Goal: Task Accomplishment & Management: Manage account settings

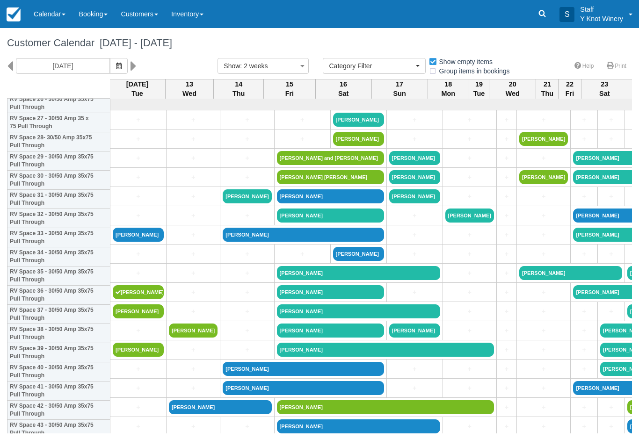
select select
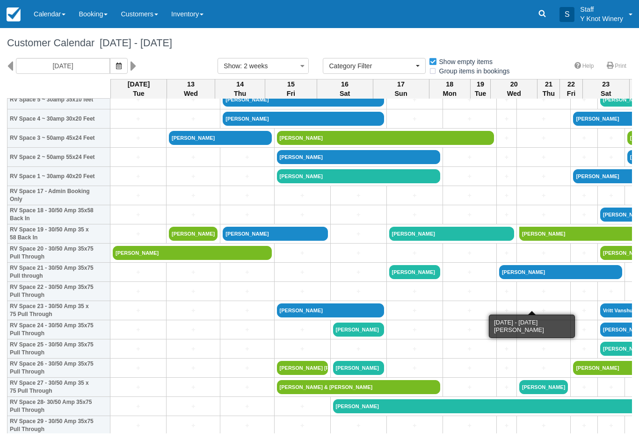
scroll to position [270, 0]
click at [132, 354] on link "+" at bounding box center [138, 349] width 51 height 10
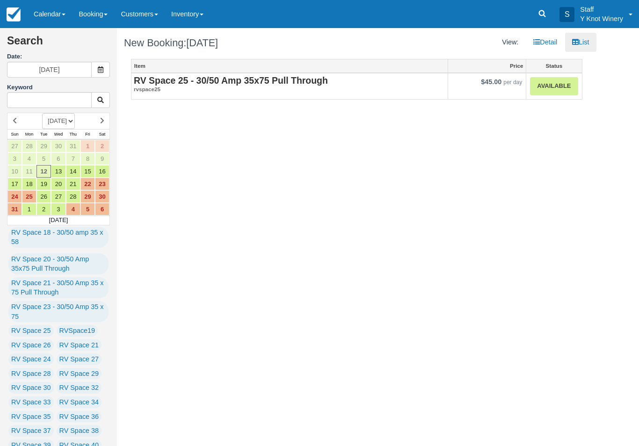
click at [568, 88] on link "Available" at bounding box center [554, 86] width 48 height 18
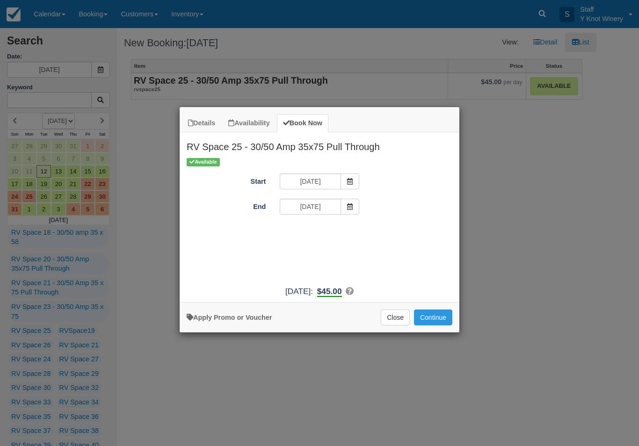
click at [430, 321] on button "Continue" at bounding box center [433, 318] width 38 height 16
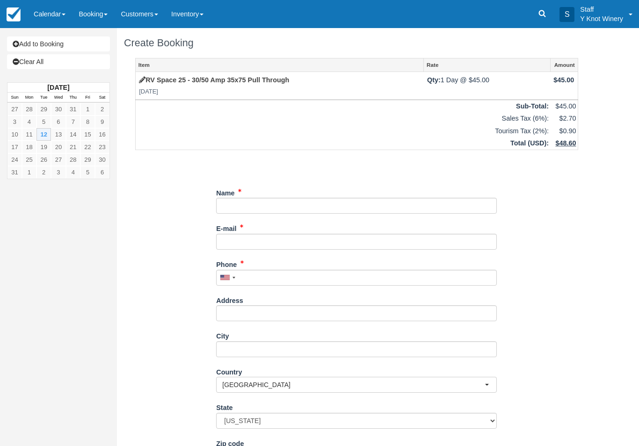
click at [233, 192] on label "Name" at bounding box center [225, 191] width 18 height 13
click at [233, 198] on input "Name" at bounding box center [356, 206] width 281 height 16
click at [353, 200] on input "Name" at bounding box center [356, 206] width 281 height 16
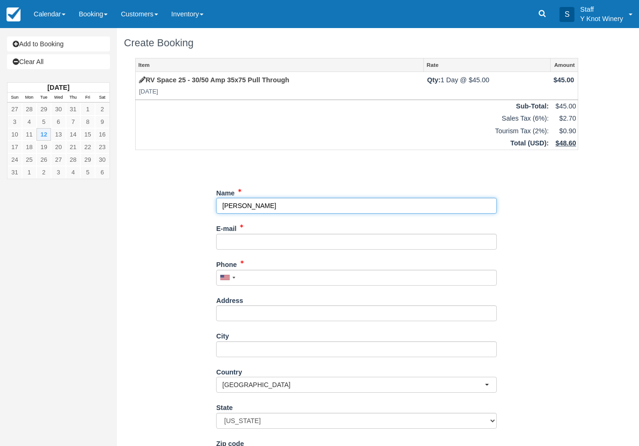
type input "[PERSON_NAME]"
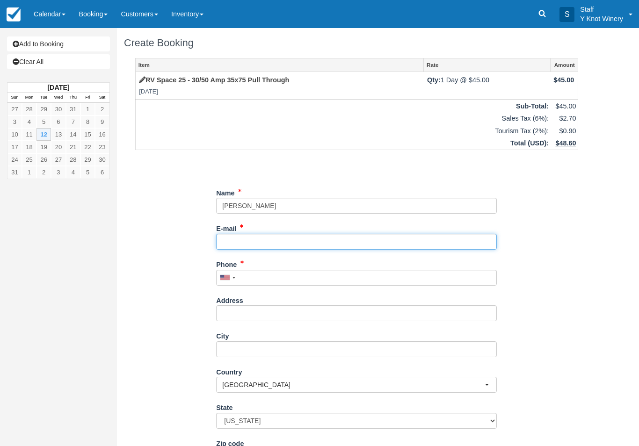
click at [240, 234] on input "E-mail" at bounding box center [356, 242] width 281 height 16
click at [242, 236] on input "E-mail" at bounding box center [356, 242] width 281 height 16
type input "miketrucking@hotmail.com"
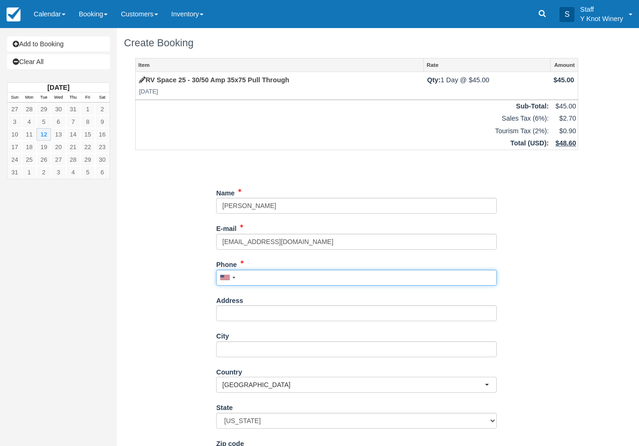
click at [294, 270] on input "Phone" at bounding box center [356, 278] width 281 height 16
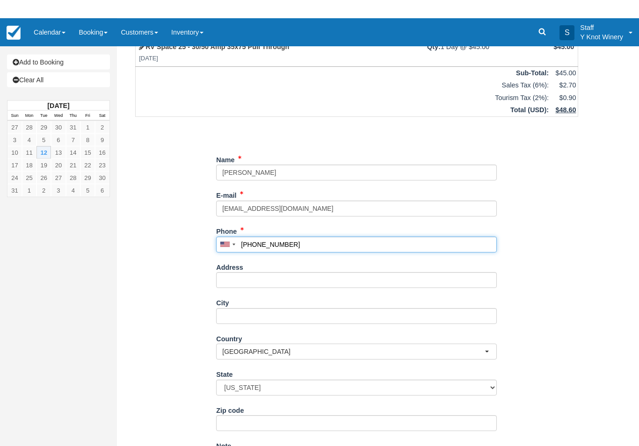
scroll to position [52, 0]
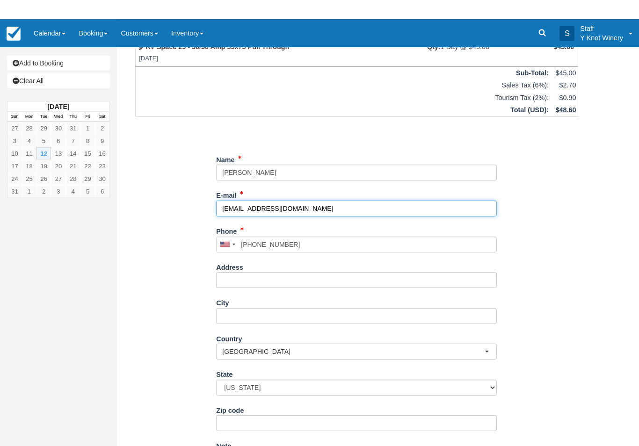
click at [233, 182] on input "miketrucking@hotmail.com" at bounding box center [356, 190] width 281 height 16
type input "(425) 418-5261"
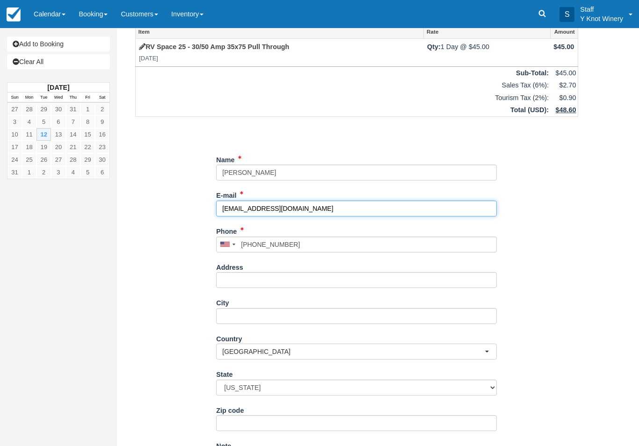
type input "biketrucking@hotmail.com"
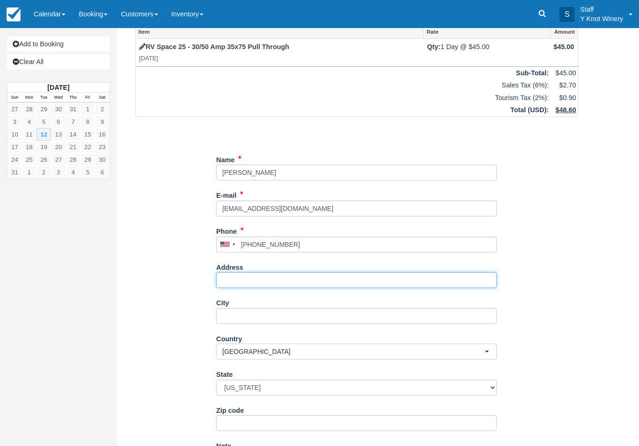
click at [235, 272] on input "Address" at bounding box center [356, 280] width 281 height 16
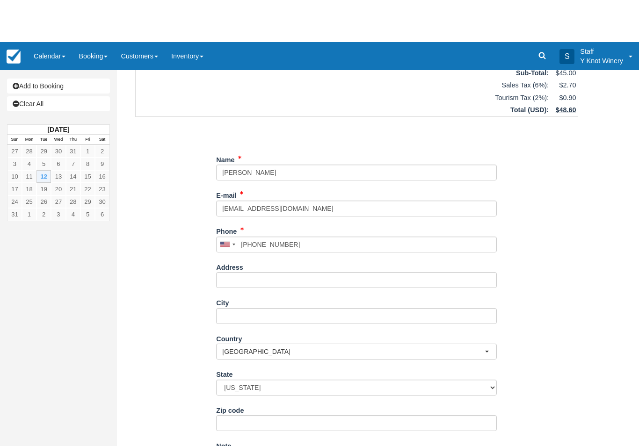
click at [596, 372] on div "Create Booking Item Rate Amount RV Space 25 - 30/50 Amp 35x75 Pull Through Tue …" at bounding box center [357, 209] width 480 height 512
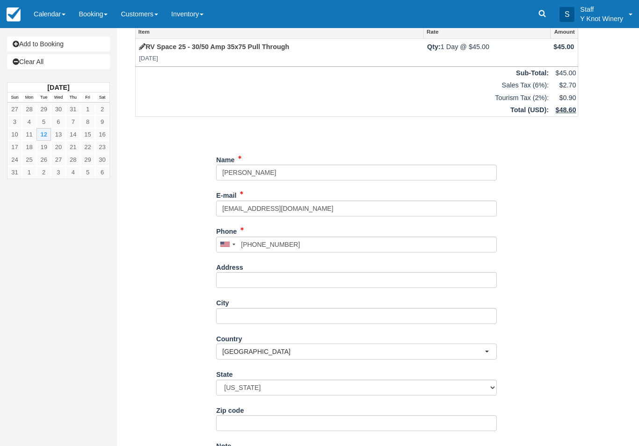
type input "+14254185261"
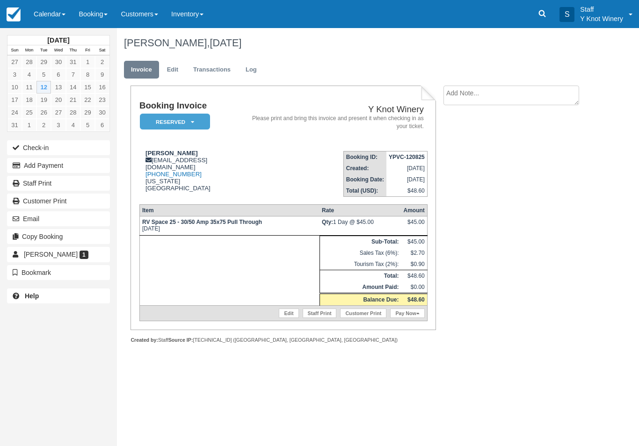
click at [33, 144] on button "Check-in" at bounding box center [58, 147] width 103 height 15
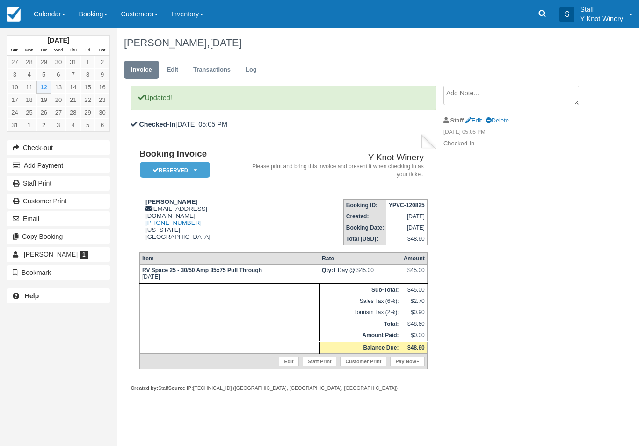
click at [39, 7] on link "Calendar" at bounding box center [49, 14] width 45 height 28
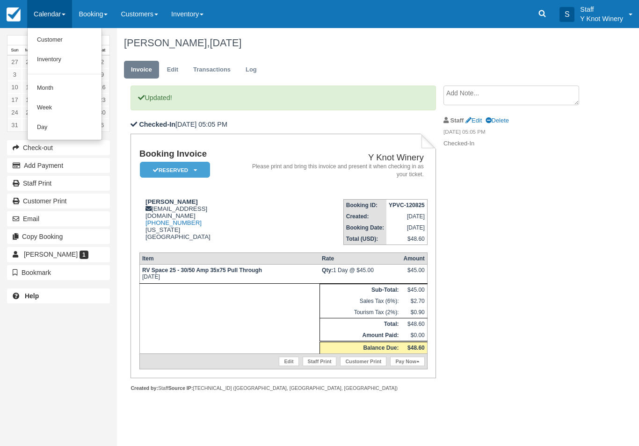
click at [61, 44] on link "Customer" at bounding box center [65, 40] width 74 height 20
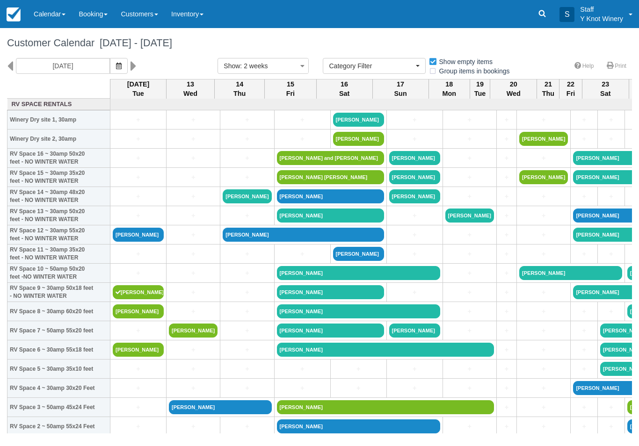
select select
click at [116, 62] on span "button" at bounding box center [119, 65] width 6 height 7
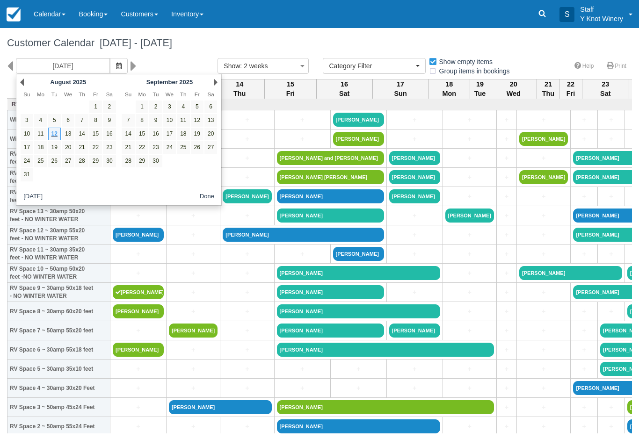
click at [98, 133] on link "15" at bounding box center [95, 134] width 13 height 13
type input "08/15/25"
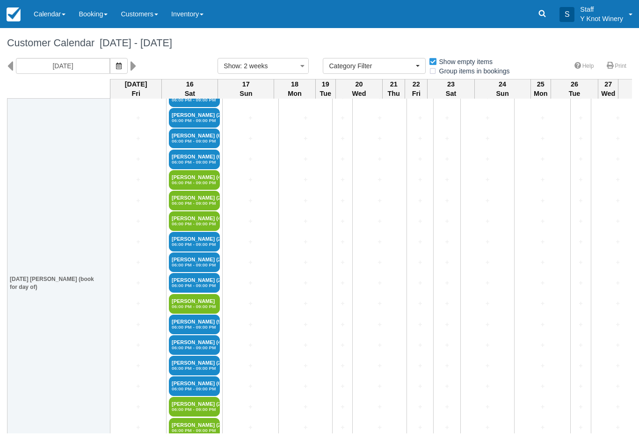
scroll to position [1501, 0]
click at [202, 185] on link "Brandy Batty (4) 06:00 PM - 09:00 PM" at bounding box center [194, 180] width 51 height 20
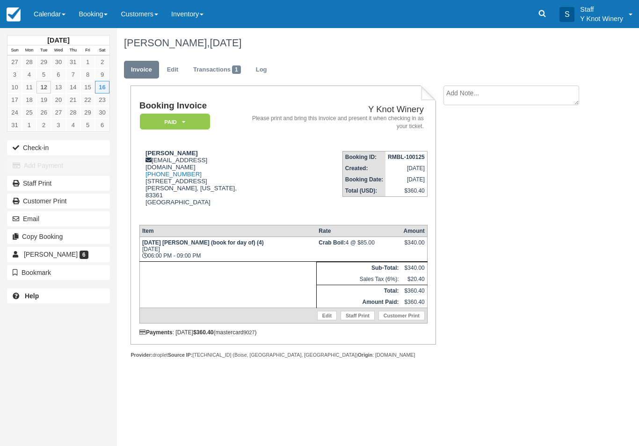
click at [45, 10] on link "Calendar" at bounding box center [49, 14] width 45 height 28
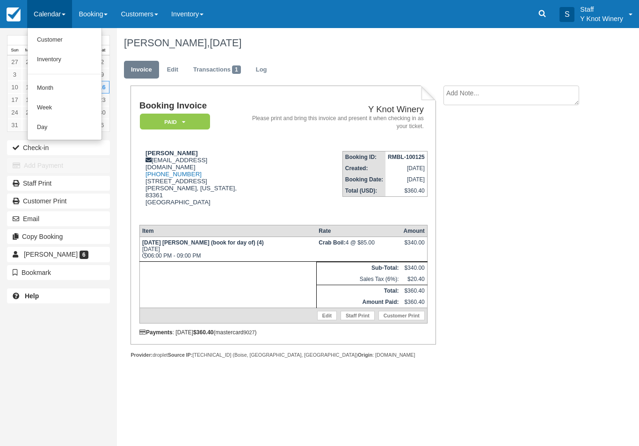
click at [64, 38] on link "Customer" at bounding box center [65, 40] width 74 height 20
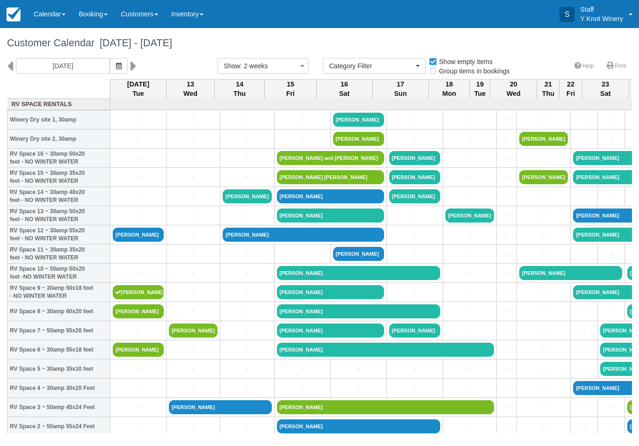
select select
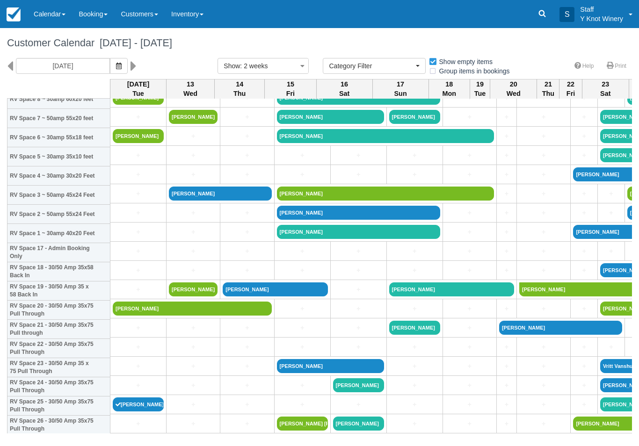
scroll to position [211, 0]
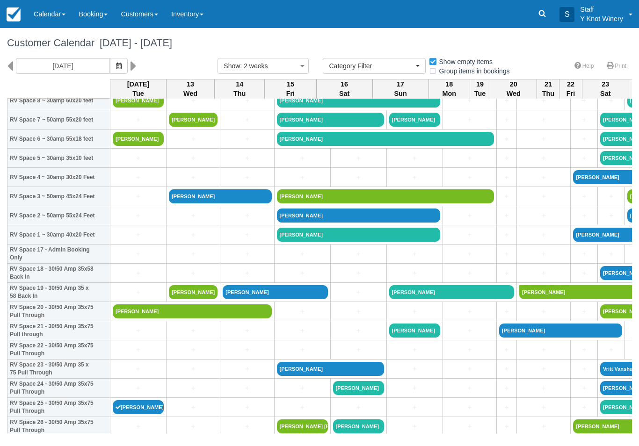
click at [138, 415] on link "[PERSON_NAME]" at bounding box center [138, 408] width 51 height 14
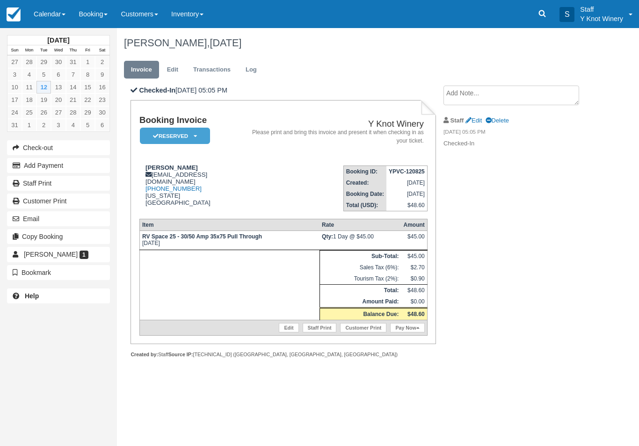
click at [405, 333] on link "Pay Now" at bounding box center [407, 327] width 34 height 9
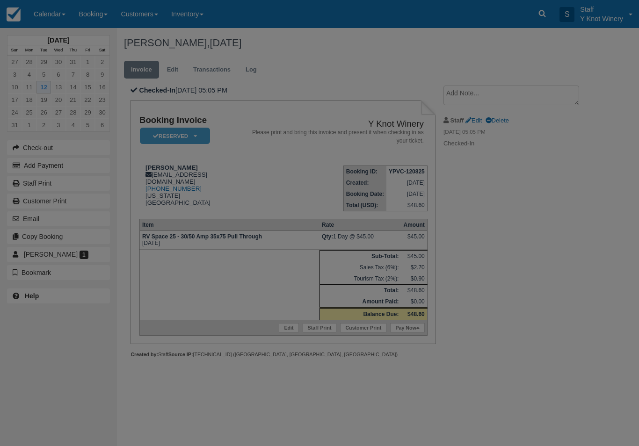
type input "[DATE]"
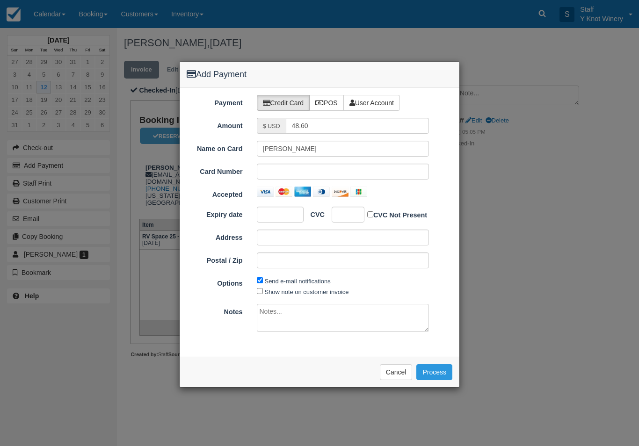
click at [329, 97] on label "POS" at bounding box center [326, 103] width 35 height 16
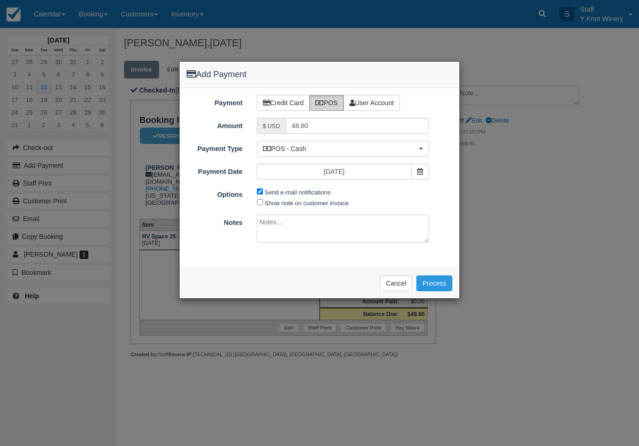
radio input "true"
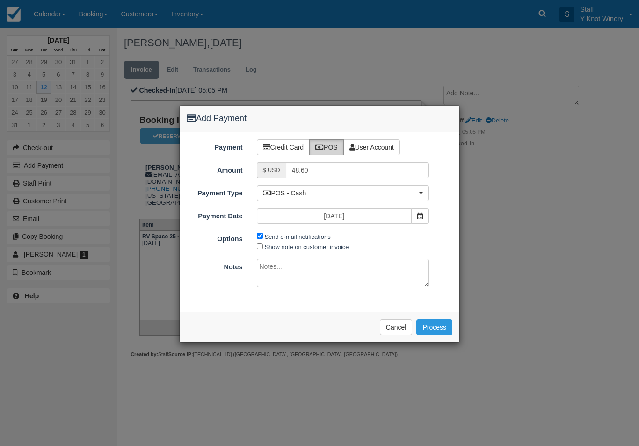
click at [438, 333] on button "Process" at bounding box center [435, 328] width 36 height 16
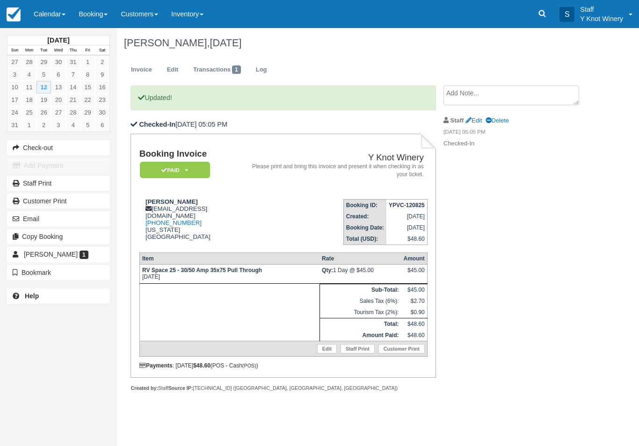
click at [47, 20] on link "Calendar" at bounding box center [49, 14] width 45 height 28
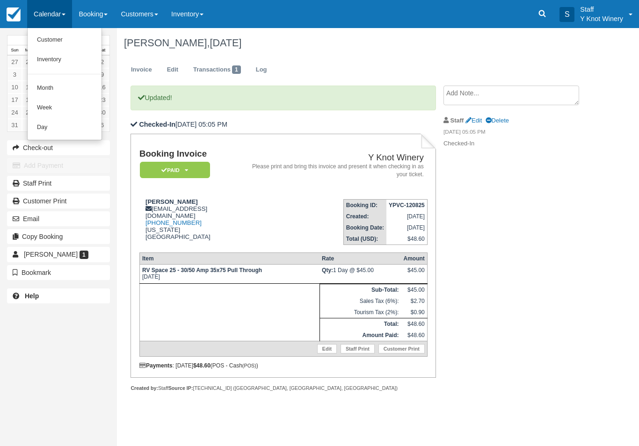
click at [54, 39] on link "Customer" at bounding box center [65, 40] width 74 height 20
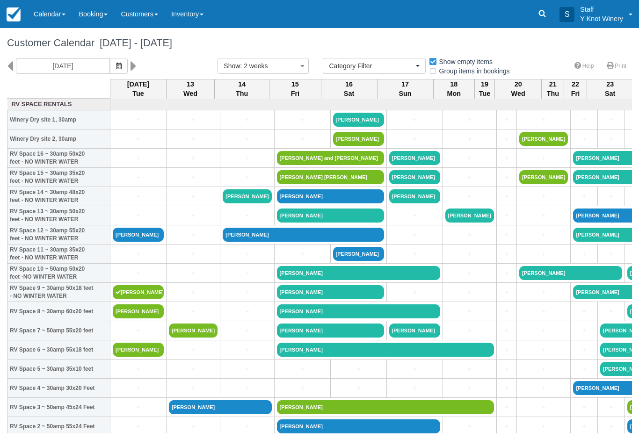
select select
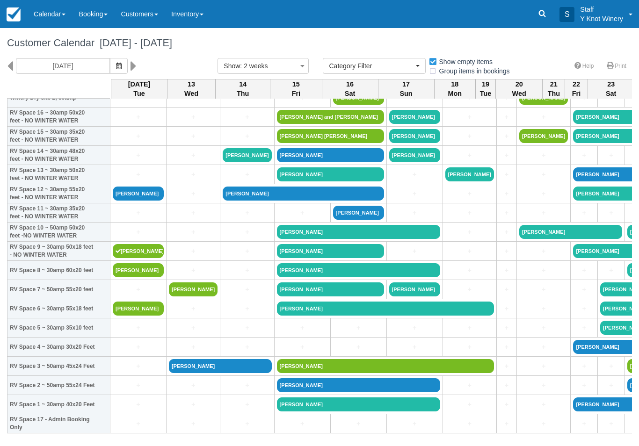
scroll to position [41, 0]
click at [128, 314] on link "[PERSON_NAME]" at bounding box center [138, 309] width 51 height 14
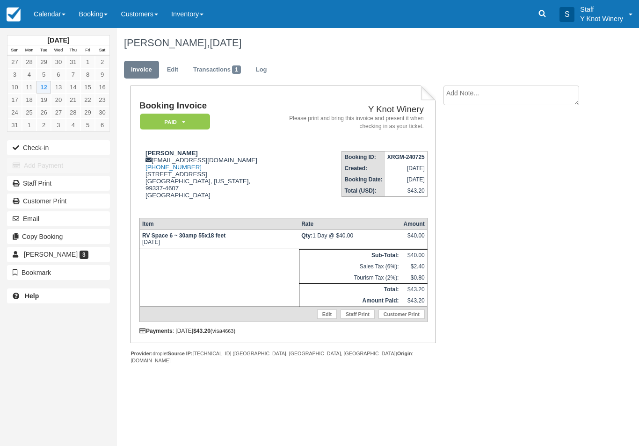
click at [327, 319] on link "Edit" at bounding box center [327, 314] width 20 height 9
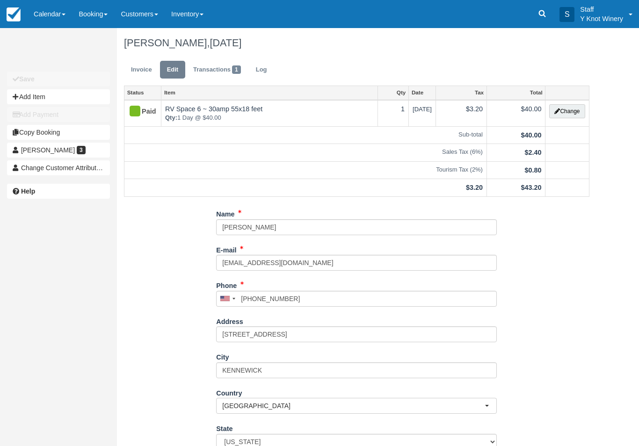
click at [531, 256] on div "Name [PERSON_NAME] E-mail [EMAIL_ADDRESS][DOMAIN_NAME] Did you mean ? Phone [GE…" at bounding box center [357, 361] width 480 height 310
click at [572, 115] on button "Change" at bounding box center [567, 111] width 36 height 14
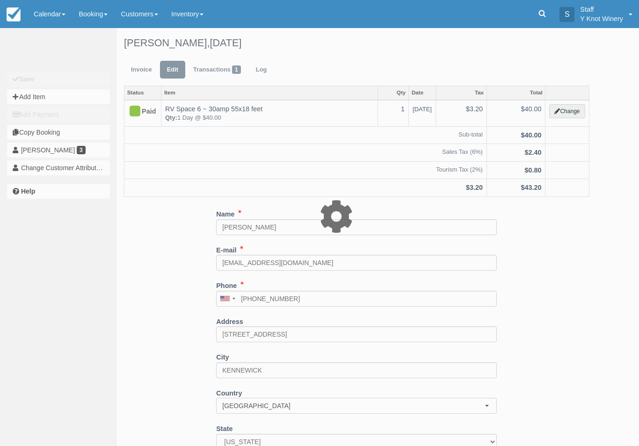
type input "40.00"
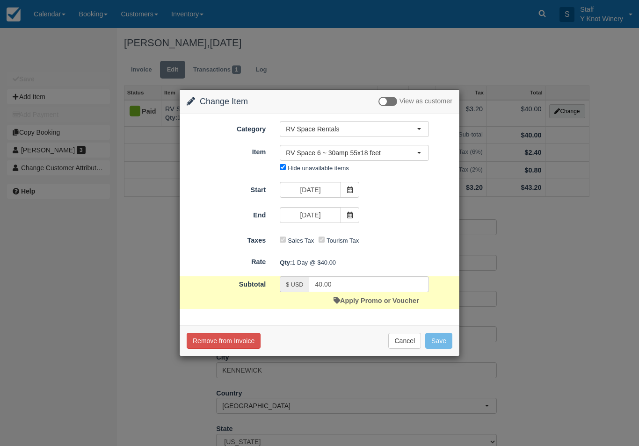
click at [422, 150] on button "RV Space 6 ~ 30amp 55x18 feet" at bounding box center [354, 153] width 149 height 16
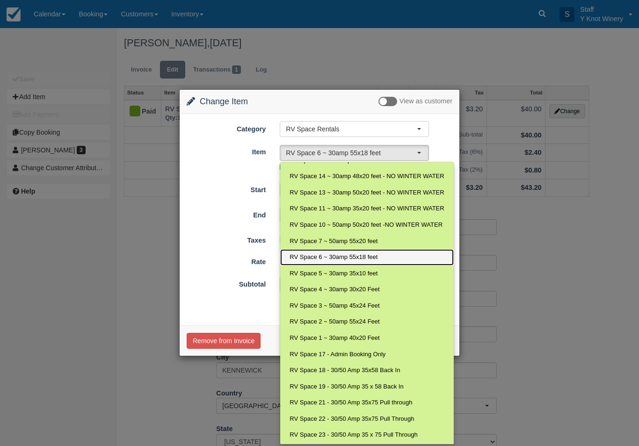
scroll to position [59, 0]
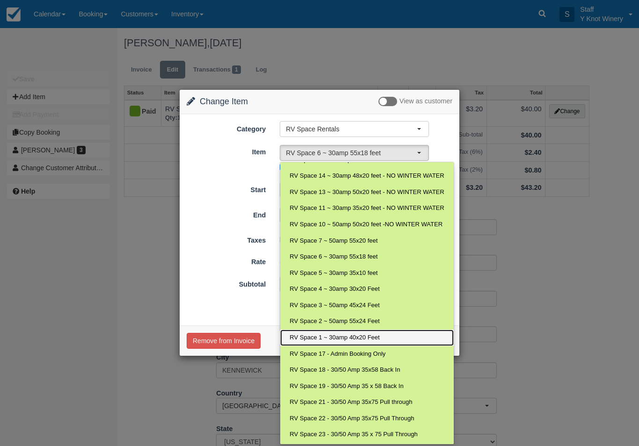
click at [330, 334] on span "RV Space 1 ~ 30amp 40x20 Feet" at bounding box center [335, 338] width 90 height 9
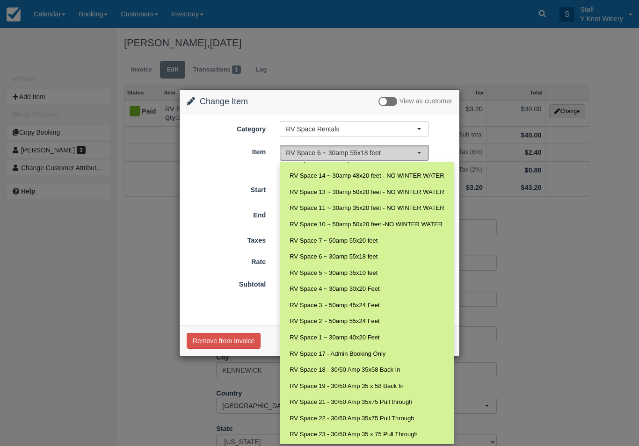
select select "11"
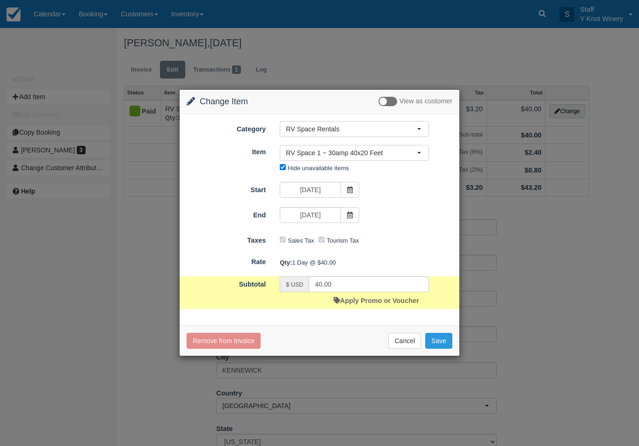
click at [447, 341] on button "Save" at bounding box center [438, 341] width 27 height 16
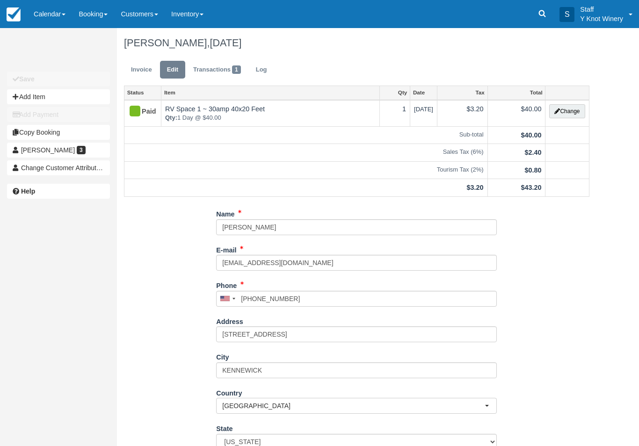
click at [41, 15] on link "Calendar" at bounding box center [49, 14] width 45 height 28
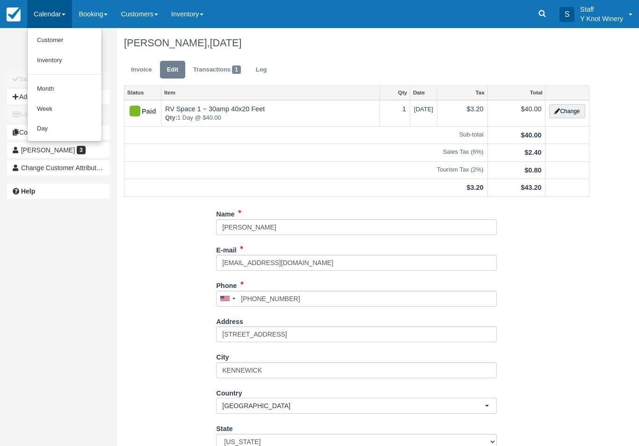
click at [59, 38] on link "Customer" at bounding box center [65, 40] width 74 height 20
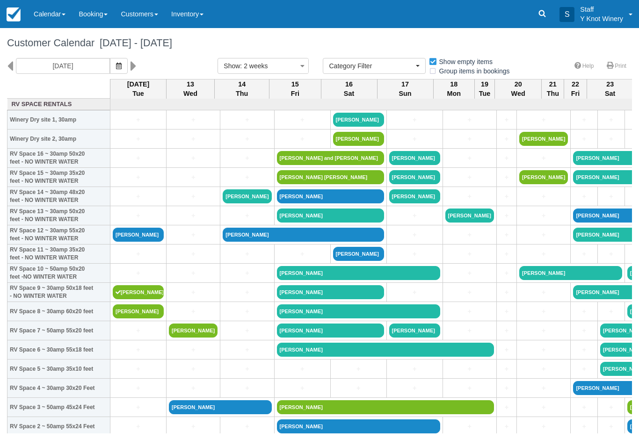
select select
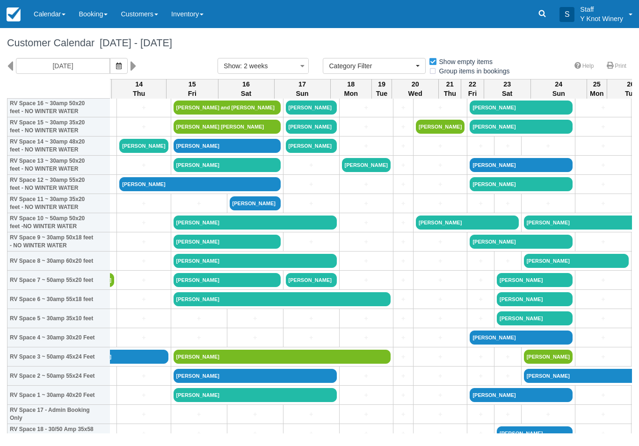
scroll to position [51, 102]
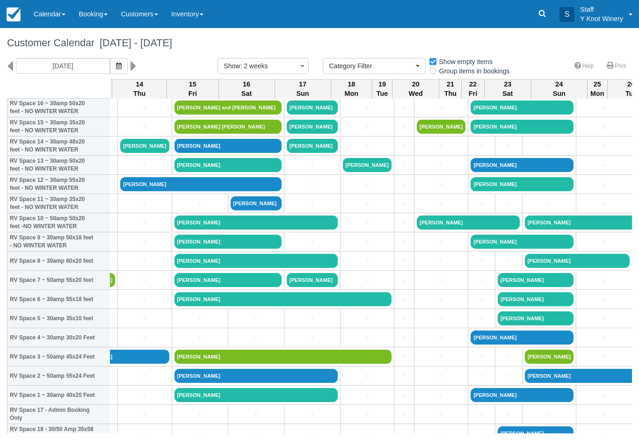
click at [132, 266] on link "+" at bounding box center [144, 261] width 49 height 10
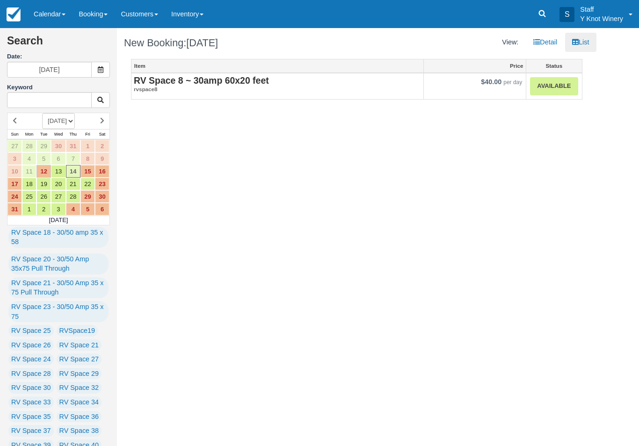
click at [550, 88] on link "Available" at bounding box center [554, 86] width 48 height 18
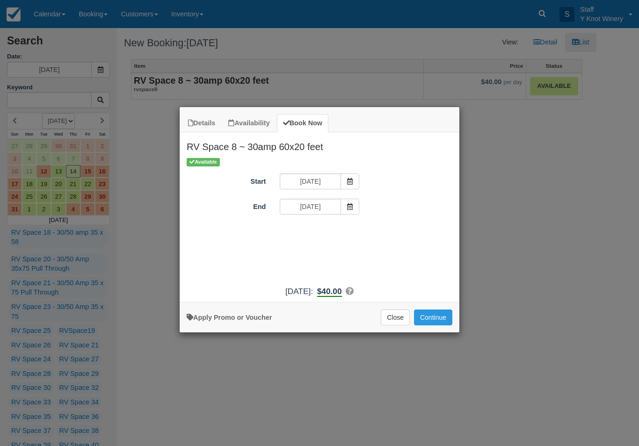
click at [440, 322] on button "Continue" at bounding box center [433, 318] width 38 height 16
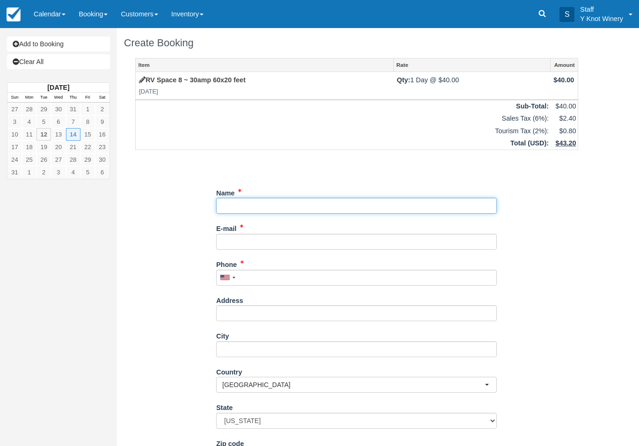
click at [427, 200] on input "Name" at bounding box center [356, 206] width 281 height 16
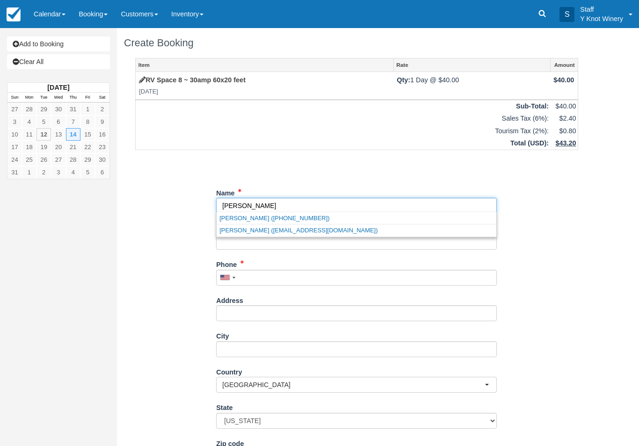
click at [228, 225] on link "[PERSON_NAME] ([EMAIL_ADDRESS][DOMAIN_NAME])" at bounding box center [357, 231] width 280 height 12
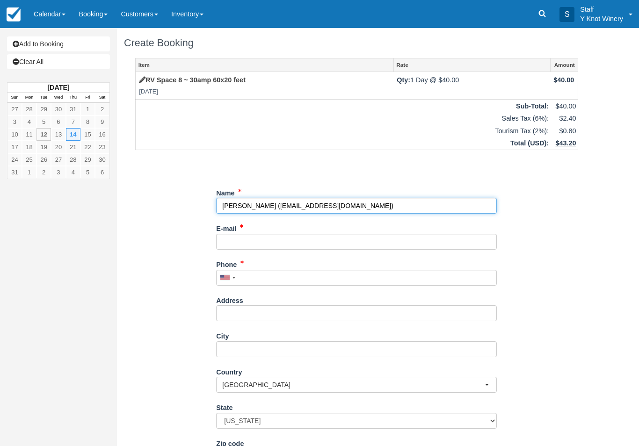
type input "[PERSON_NAME]"
type input "pammurry@gmail.com"
type input "+12088718740"
select select "CA"
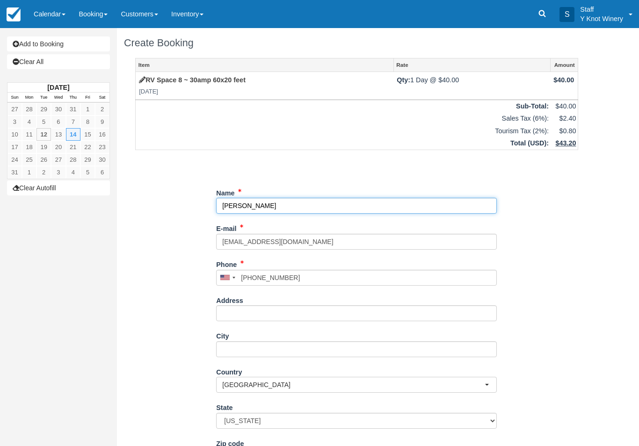
select select "CA"
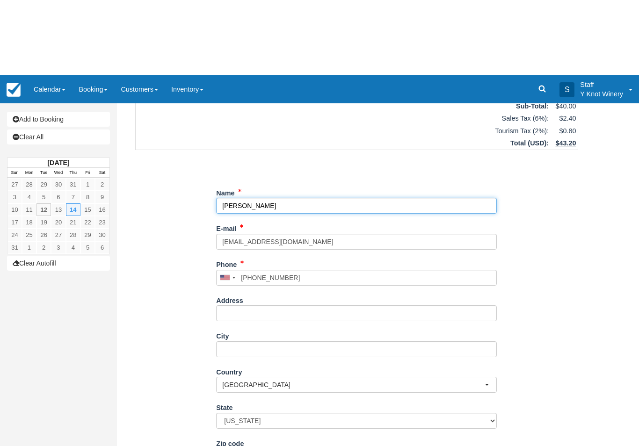
scroll to position [80, 0]
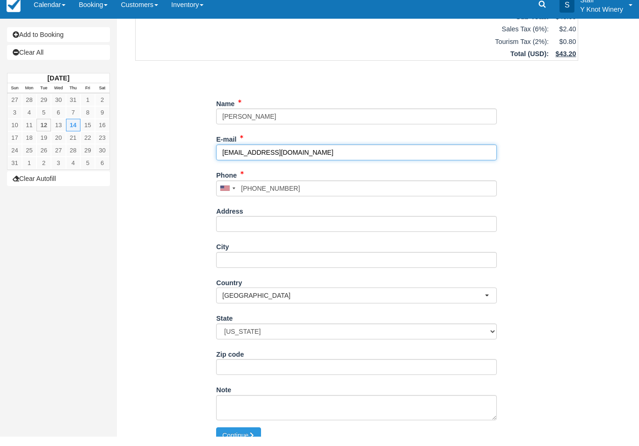
click at [450, 154] on input "pammurry@gmail.com" at bounding box center [356, 162] width 281 height 16
type input "p"
type input "rpmweights@yahoo.com"
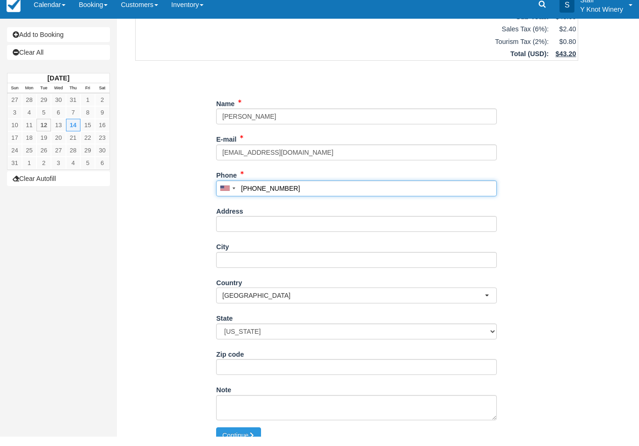
click at [326, 190] on input "+12088718740" at bounding box center [356, 198] width 281 height 16
click at [339, 190] on input "+12088718740" at bounding box center [356, 198] width 281 height 16
click at [339, 193] on input "+12088718740" at bounding box center [356, 198] width 281 height 16
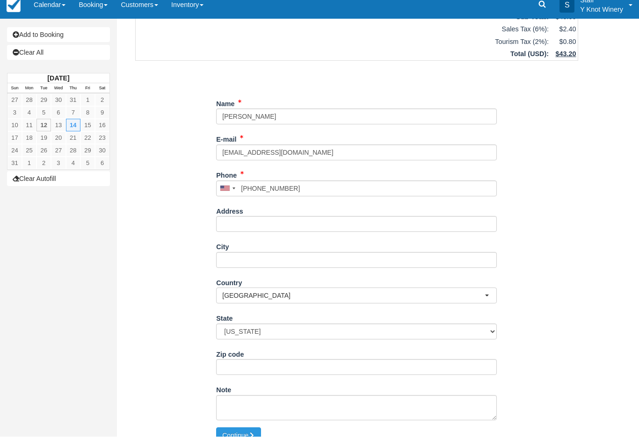
click at [234, 437] on button "Continue" at bounding box center [238, 445] width 45 height 16
type input "+12088718040"
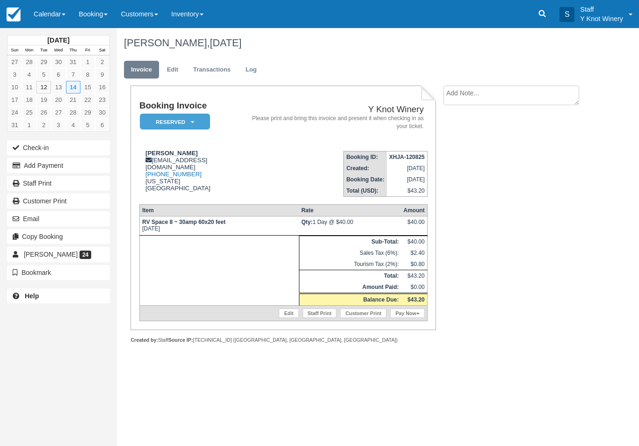
click at [47, 19] on link "Calendar" at bounding box center [49, 14] width 45 height 28
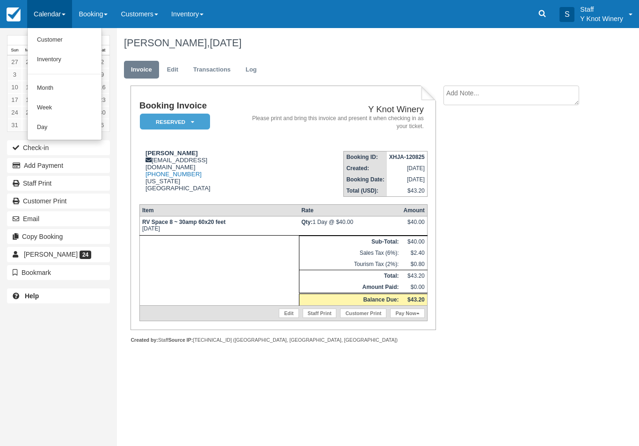
click at [48, 42] on link "Customer" at bounding box center [65, 40] width 74 height 20
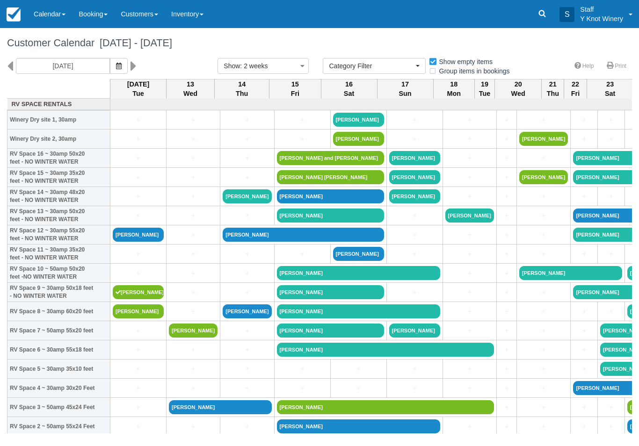
select select
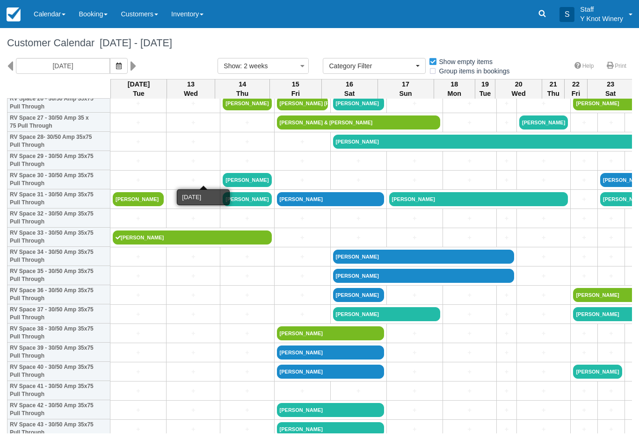
scroll to position [536, 0]
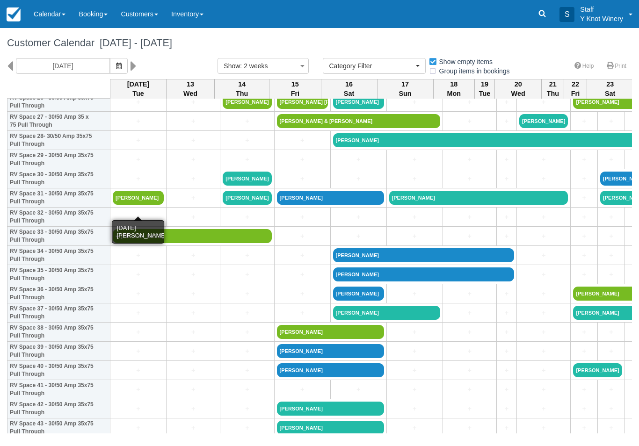
click at [140, 205] on link "[PERSON_NAME]" at bounding box center [138, 198] width 51 height 14
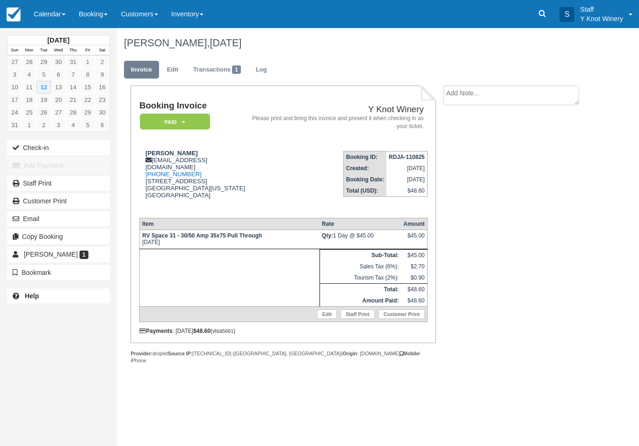
click at [319, 319] on link "Edit" at bounding box center [327, 314] width 20 height 9
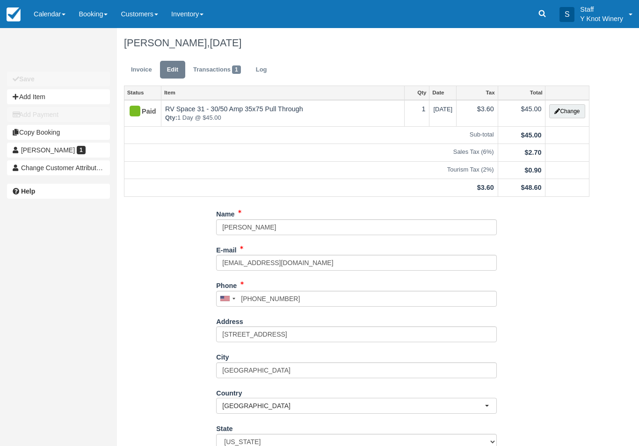
click at [569, 109] on button "Change" at bounding box center [567, 111] width 36 height 14
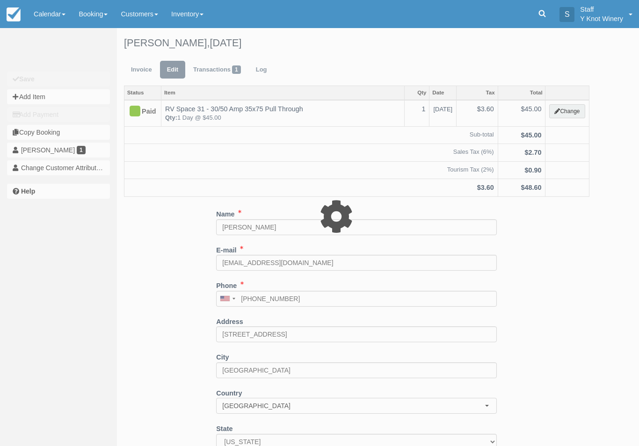
type input "45.00"
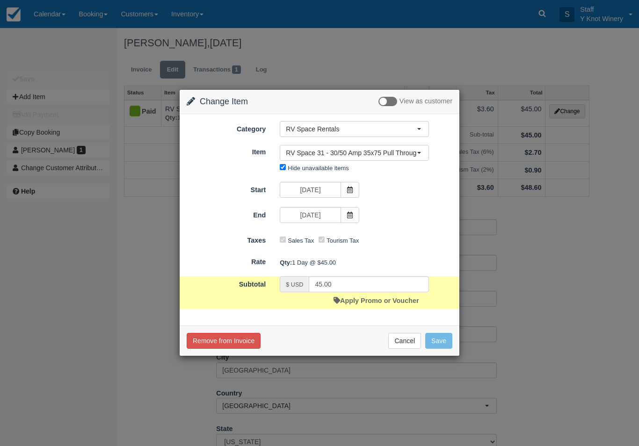
click at [340, 148] on button "RV Space 31 - 30/50 Amp 35x75 Pull Through" at bounding box center [354, 153] width 149 height 16
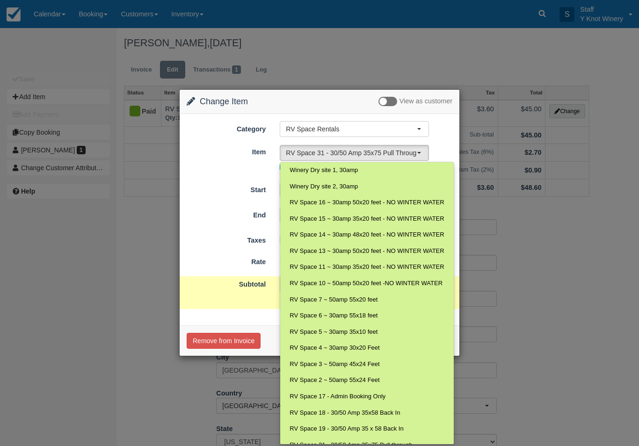
scroll to position [281, 0]
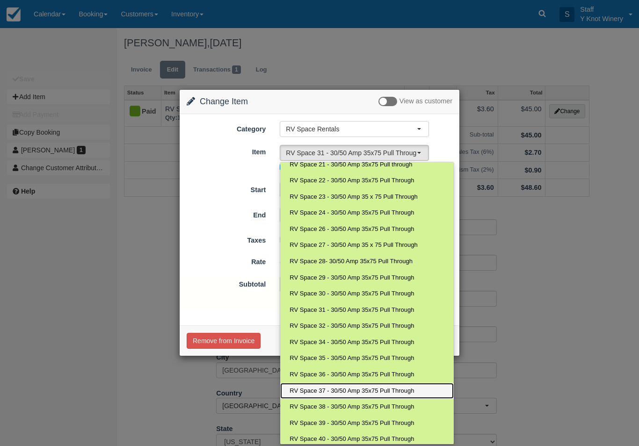
click at [340, 387] on span "RV Space 37 - 30/50 Amp 35x75 Pull Through" at bounding box center [352, 391] width 124 height 9
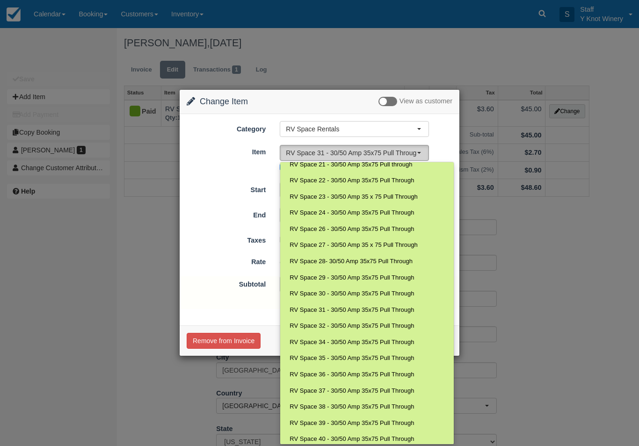
select select "89"
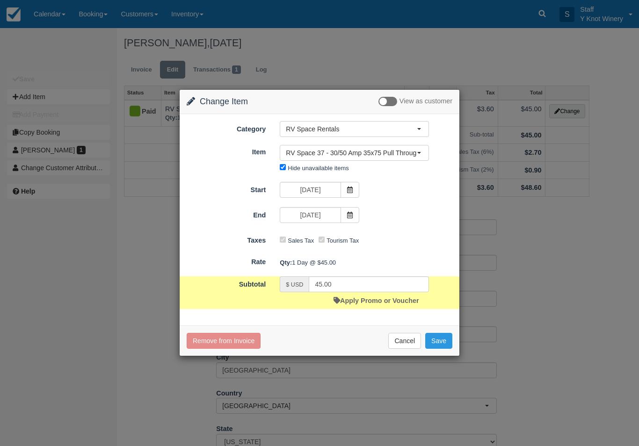
click at [442, 338] on button "Save" at bounding box center [438, 341] width 27 height 16
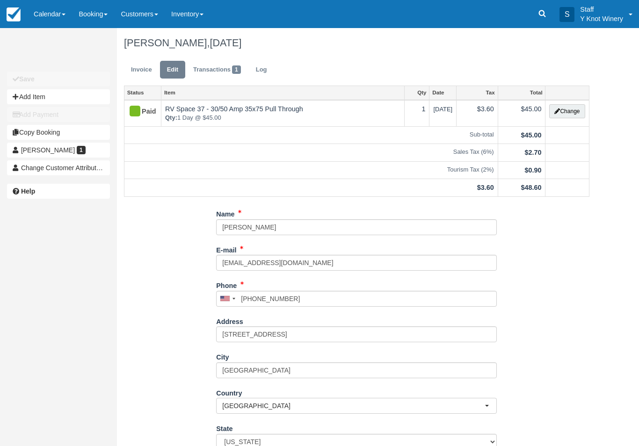
click at [142, 69] on link "Invoice" at bounding box center [141, 70] width 35 height 18
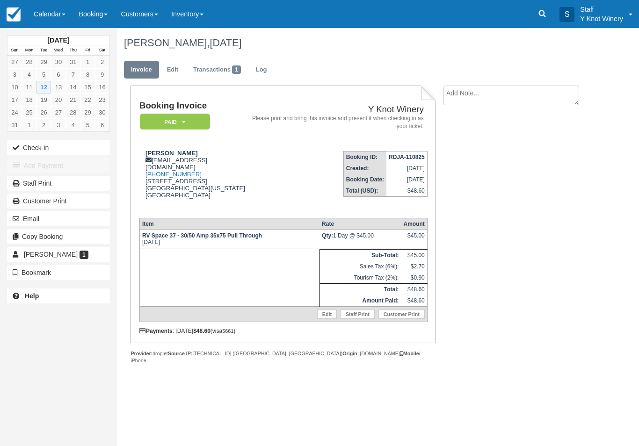
click at [45, 142] on button "Check-in" at bounding box center [58, 147] width 103 height 15
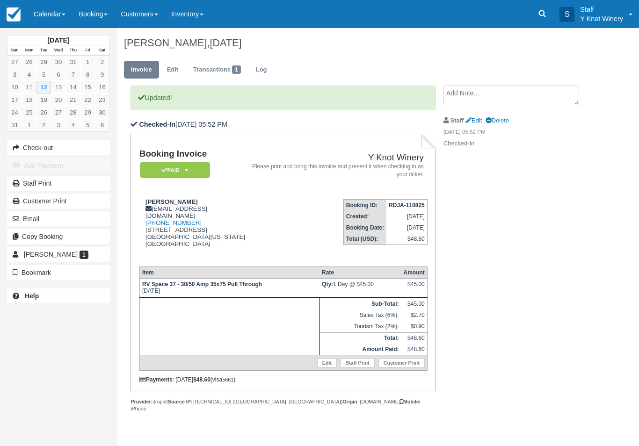
click at [44, 18] on link "Calendar" at bounding box center [49, 14] width 45 height 28
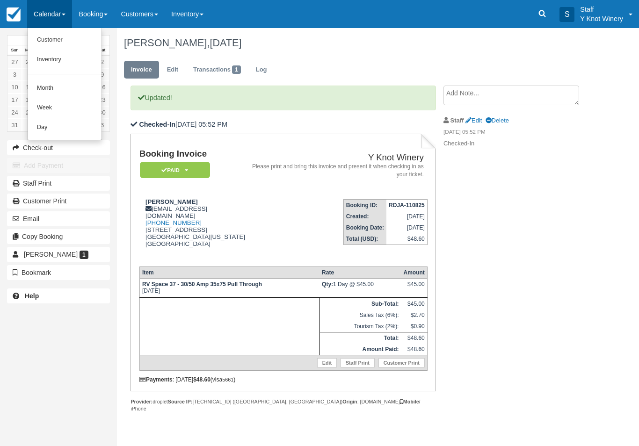
click at [44, 32] on link "Customer" at bounding box center [65, 40] width 74 height 20
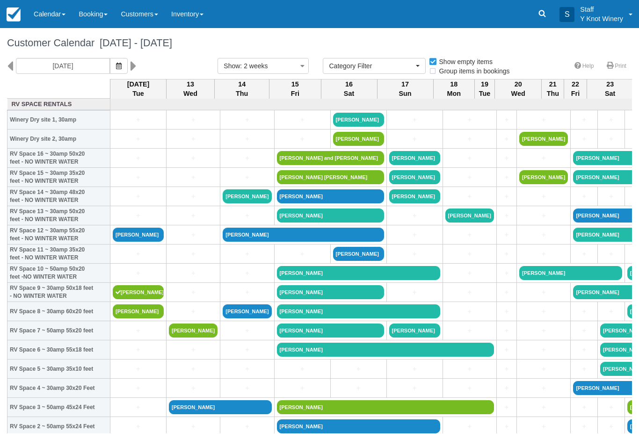
select select
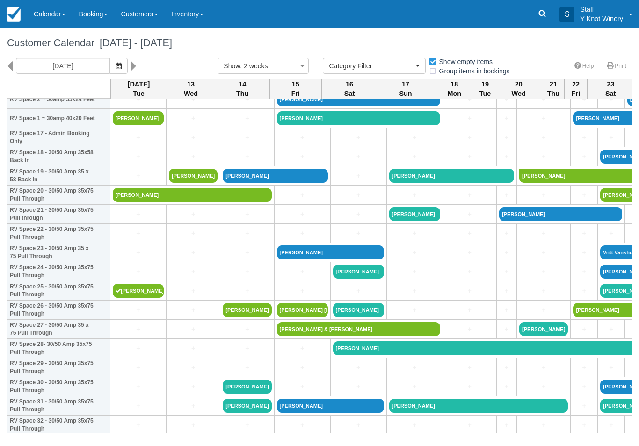
scroll to position [328, 0]
click at [141, 239] on link "+" at bounding box center [138, 234] width 51 height 10
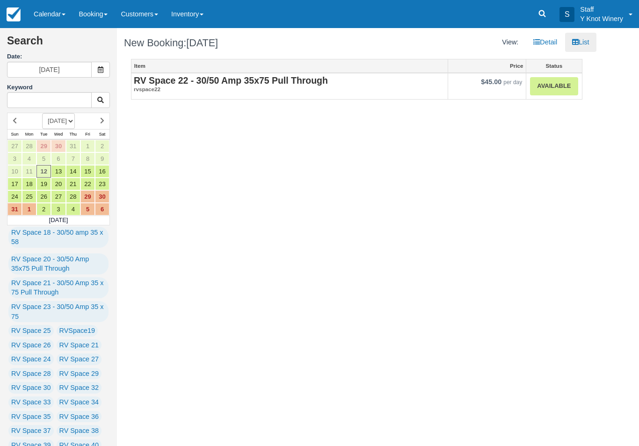
click at [562, 85] on link "Available" at bounding box center [554, 86] width 48 height 18
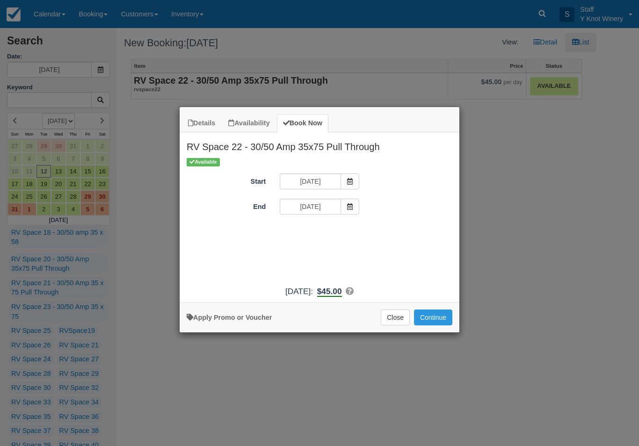
click at [443, 324] on button "Continue" at bounding box center [433, 318] width 38 height 16
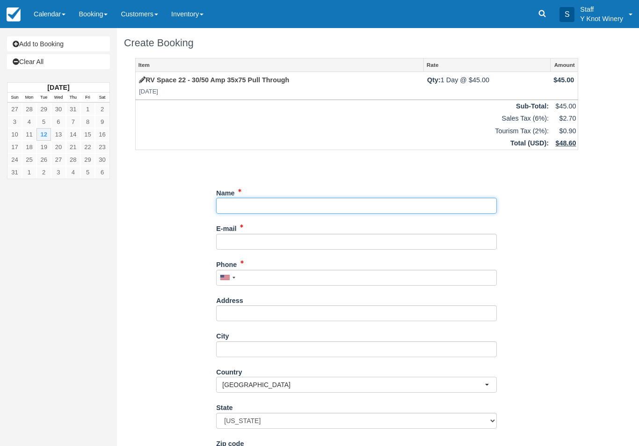
click at [423, 198] on input "Name" at bounding box center [356, 206] width 281 height 16
click at [310, 203] on input "Name" at bounding box center [356, 206] width 281 height 16
type input "Josh Nowak"
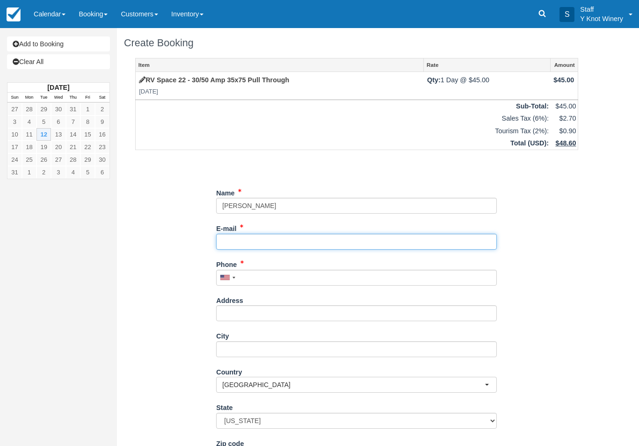
click at [237, 244] on input "E-mail" at bounding box center [356, 242] width 281 height 16
type input "joshua@zirkel.us"
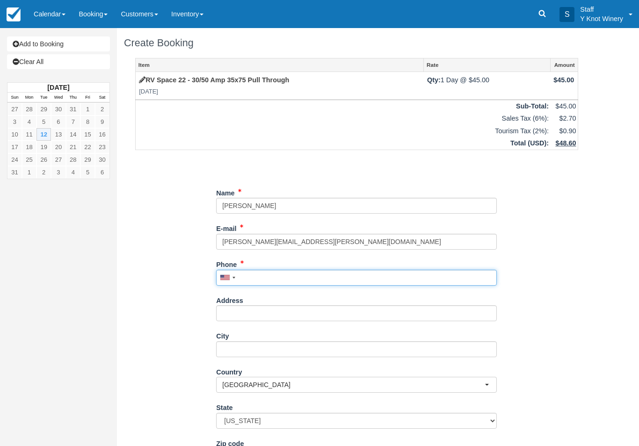
click at [305, 281] on input "Phone" at bounding box center [356, 278] width 281 height 16
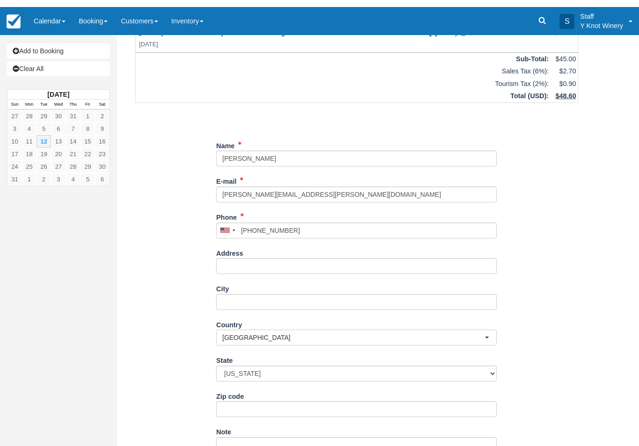
type input "+19894822431"
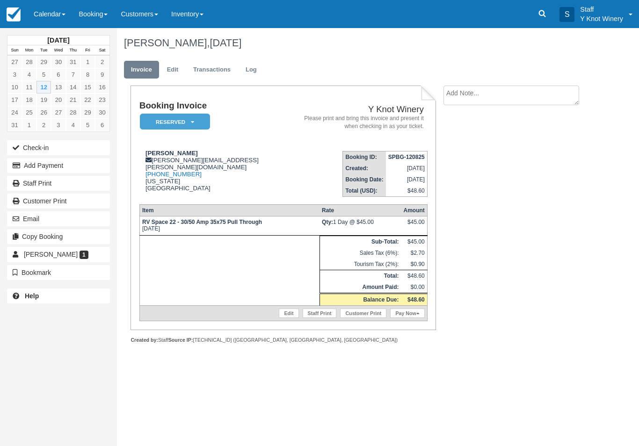
click at [58, 24] on link "Calendar" at bounding box center [49, 14] width 45 height 28
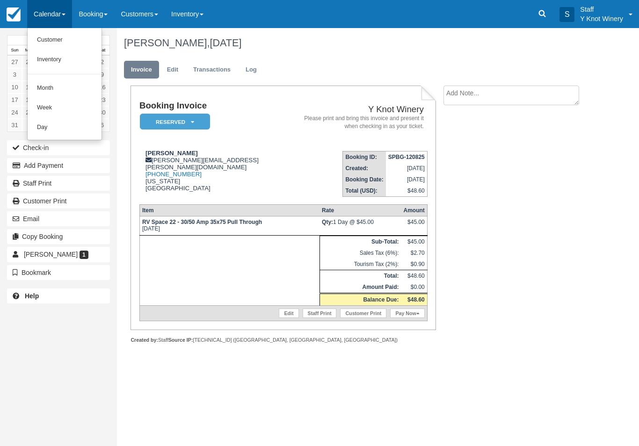
click at [54, 50] on link "Inventory" at bounding box center [65, 60] width 74 height 20
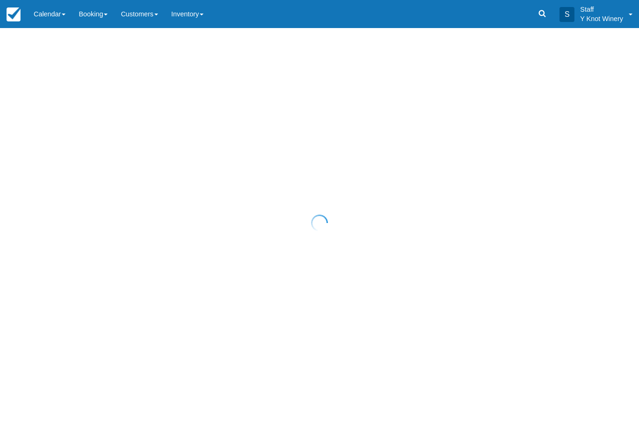
click at [47, 38] on div at bounding box center [319, 223] width 639 height 446
click at [49, 13] on div at bounding box center [319, 223] width 639 height 446
click at [50, 16] on div at bounding box center [319, 223] width 639 height 446
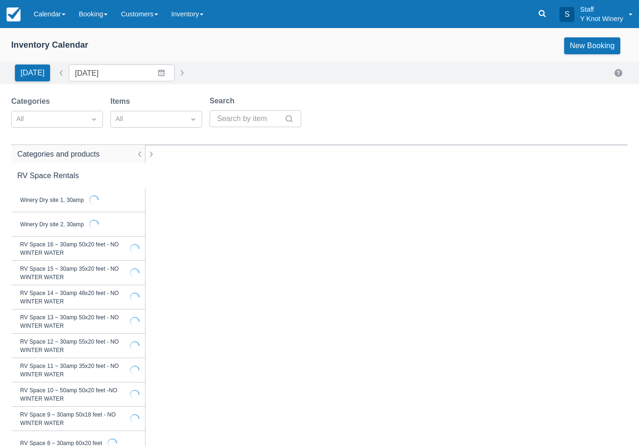
click at [47, 20] on link "Calendar" at bounding box center [49, 14] width 45 height 28
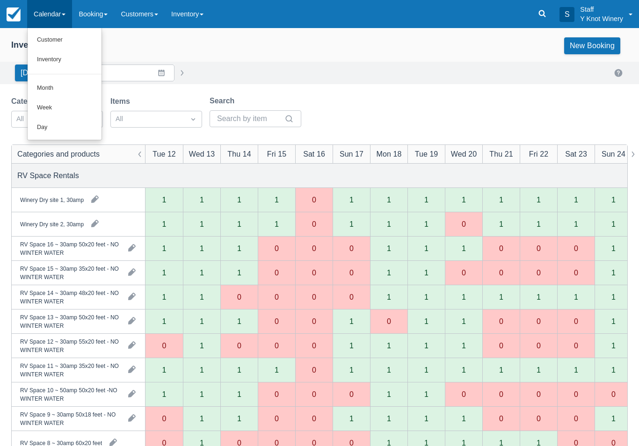
click at [48, 37] on link "Customer" at bounding box center [65, 40] width 74 height 20
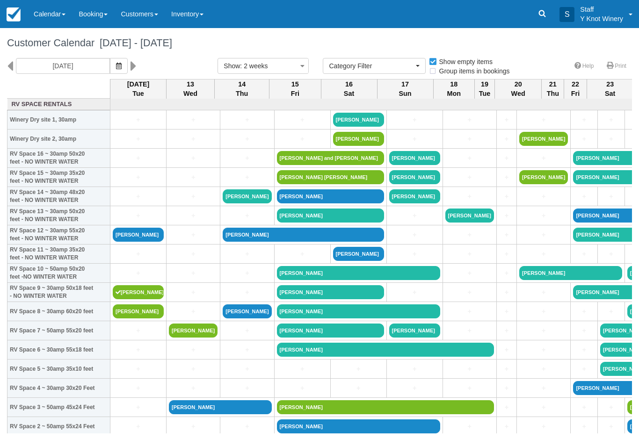
select select
